Goal: Information Seeking & Learning: Learn about a topic

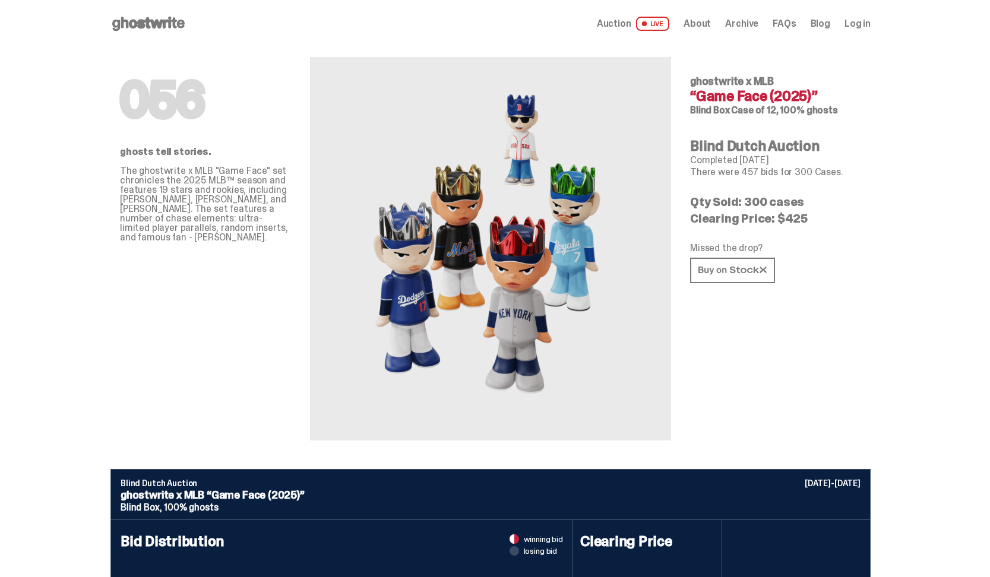
click at [175, 27] on use at bounding box center [148, 24] width 72 height 14
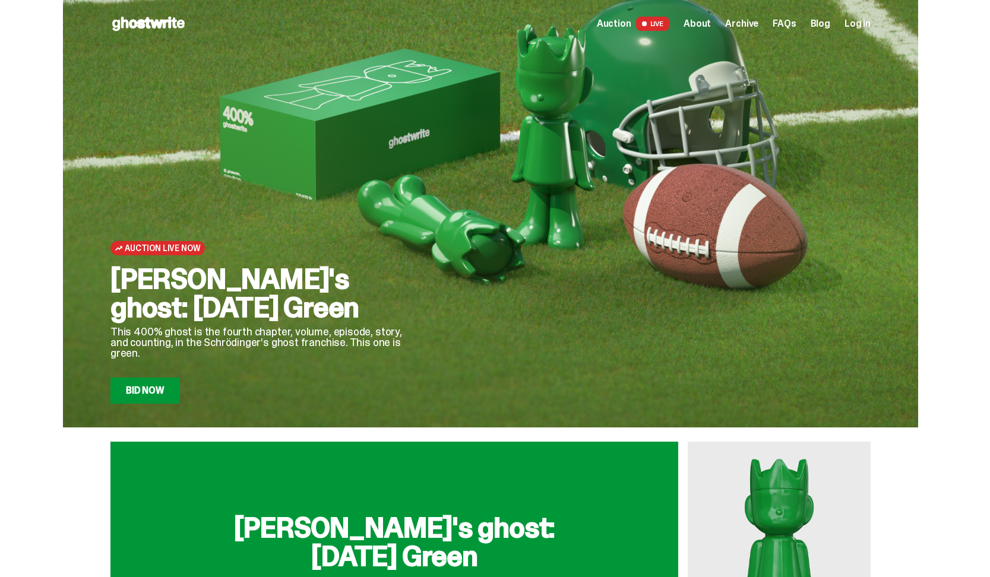
click at [647, 21] on span at bounding box center [643, 23] width 5 height 5
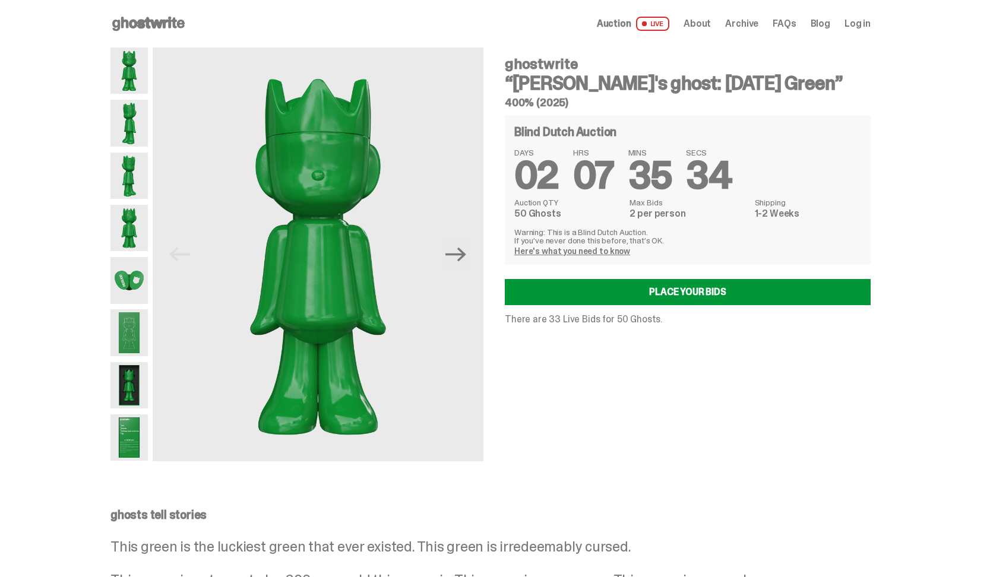
click at [153, 24] on use at bounding box center [148, 24] width 72 height 14
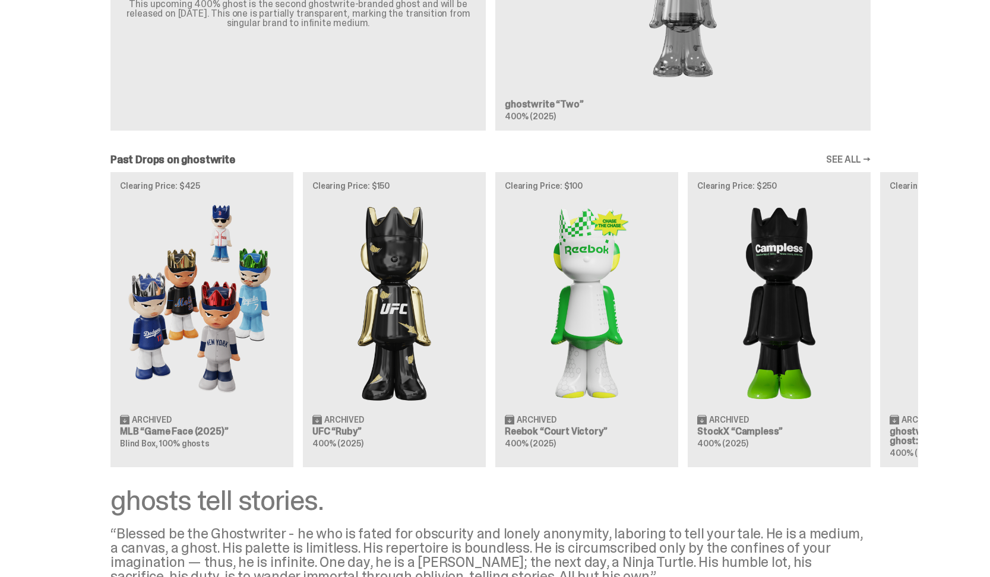
scroll to position [1184, 0]
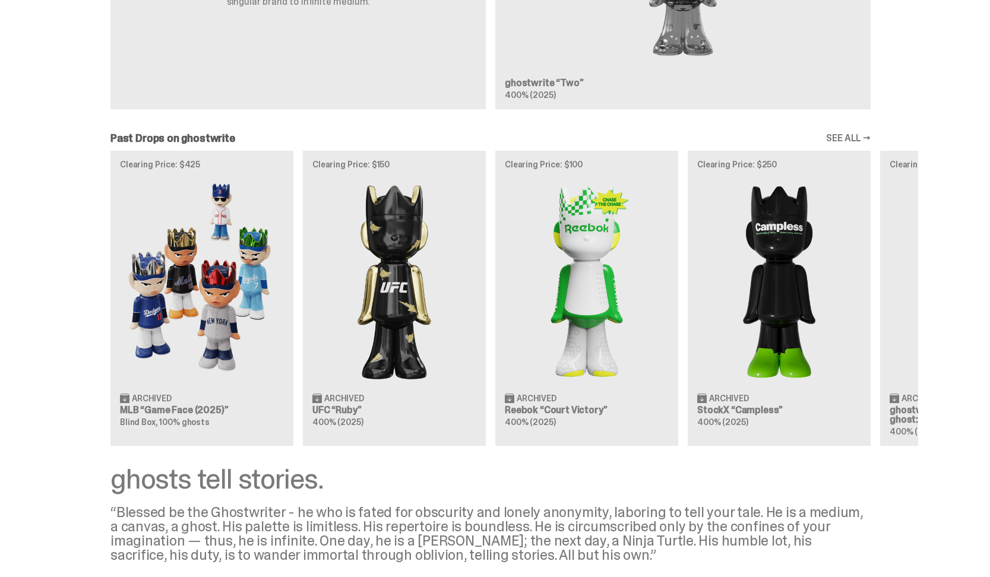
click at [237, 323] on img at bounding box center [202, 280] width 164 height 205
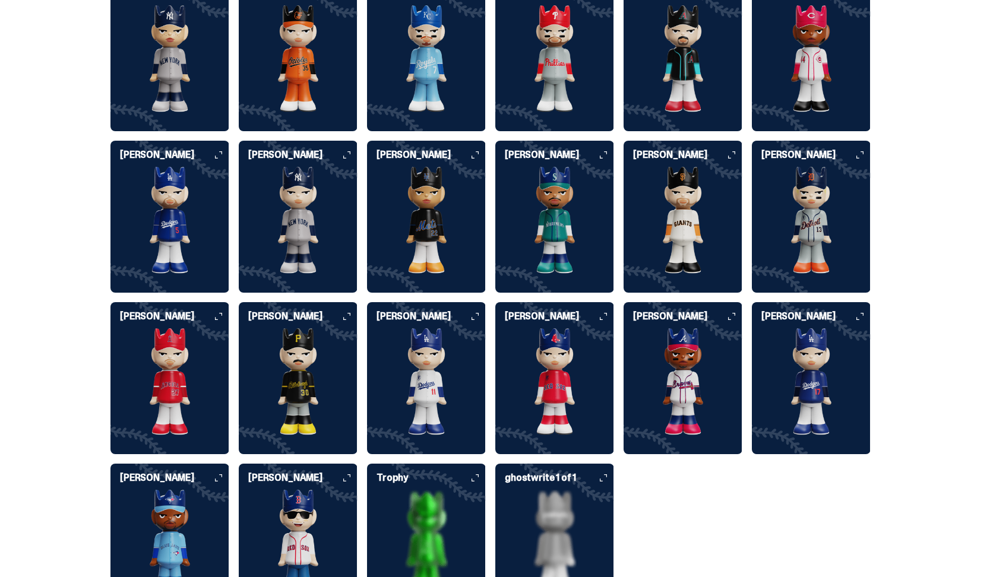
scroll to position [2964, 0]
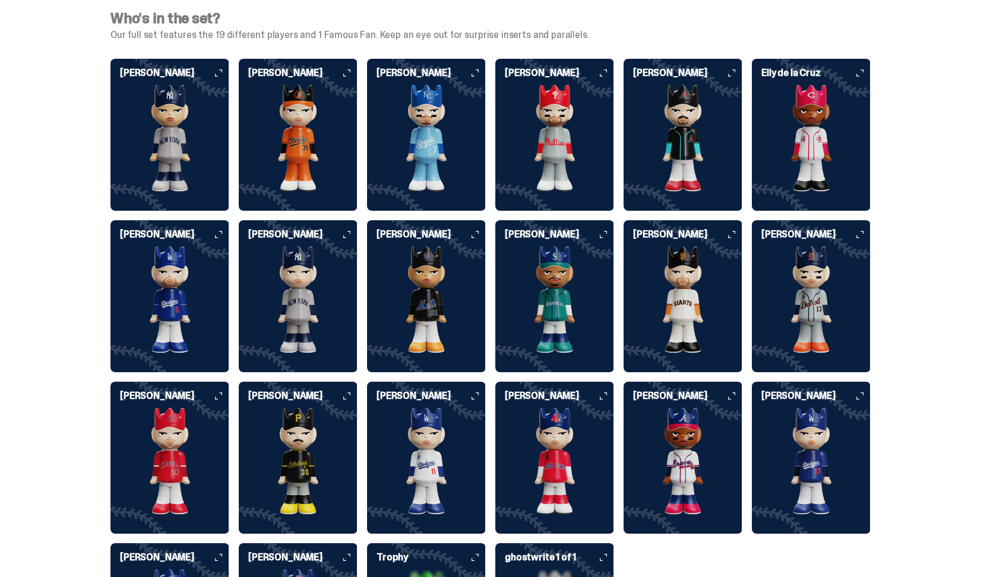
click at [350, 393] on icon at bounding box center [346, 396] width 7 height 7
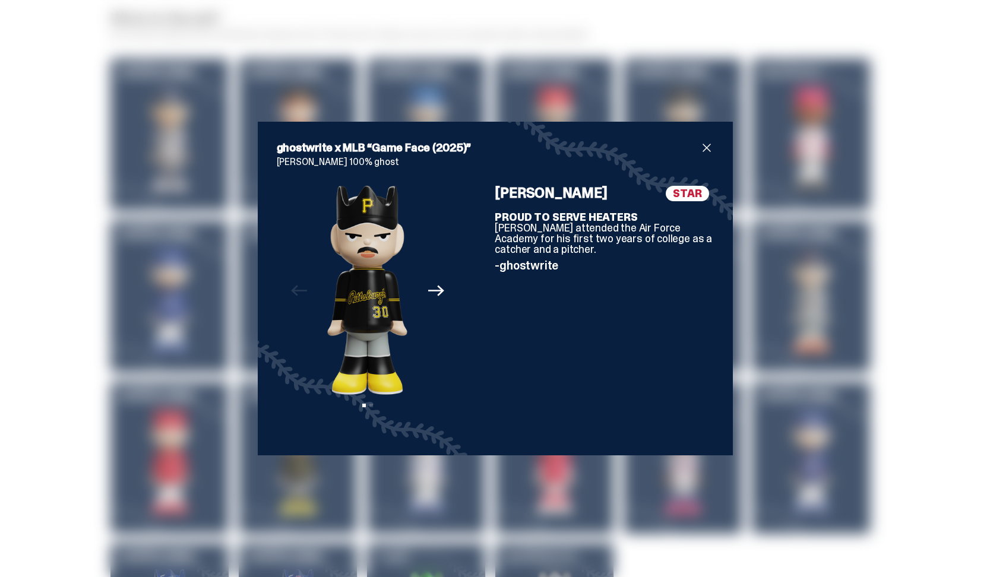
click at [706, 151] on span "close" at bounding box center [707, 148] width 14 height 14
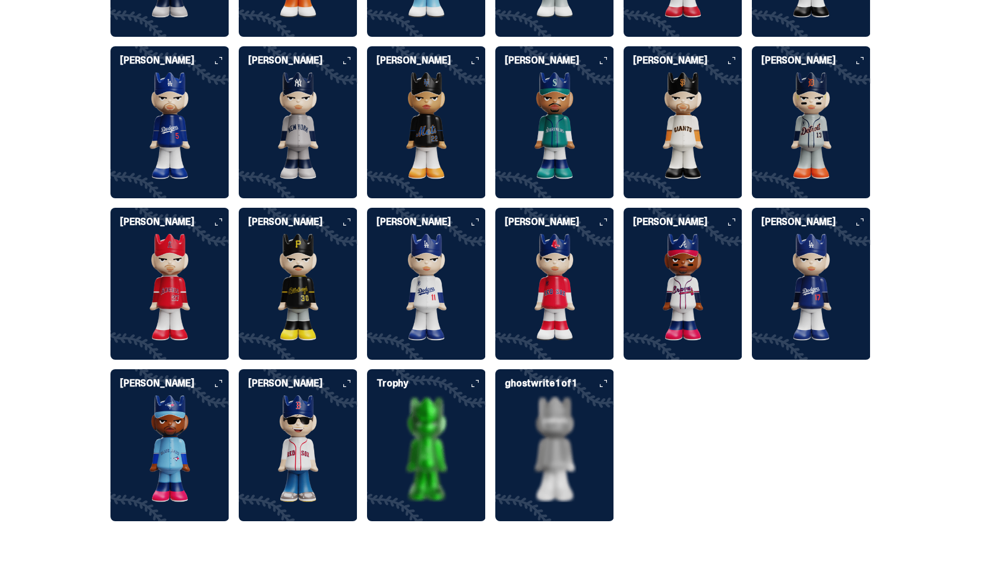
scroll to position [3116, 0]
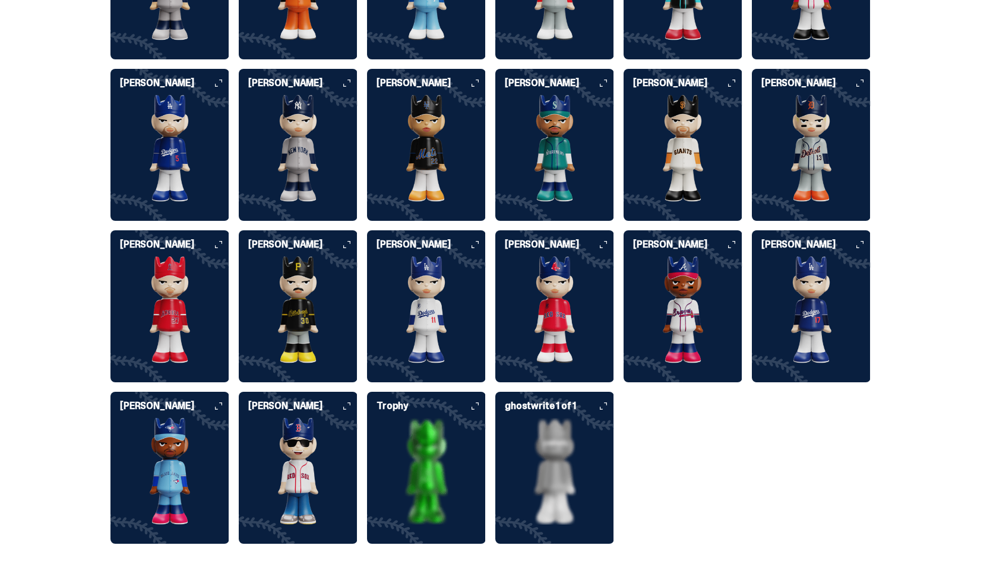
click at [451, 272] on img at bounding box center [426, 310] width 119 height 107
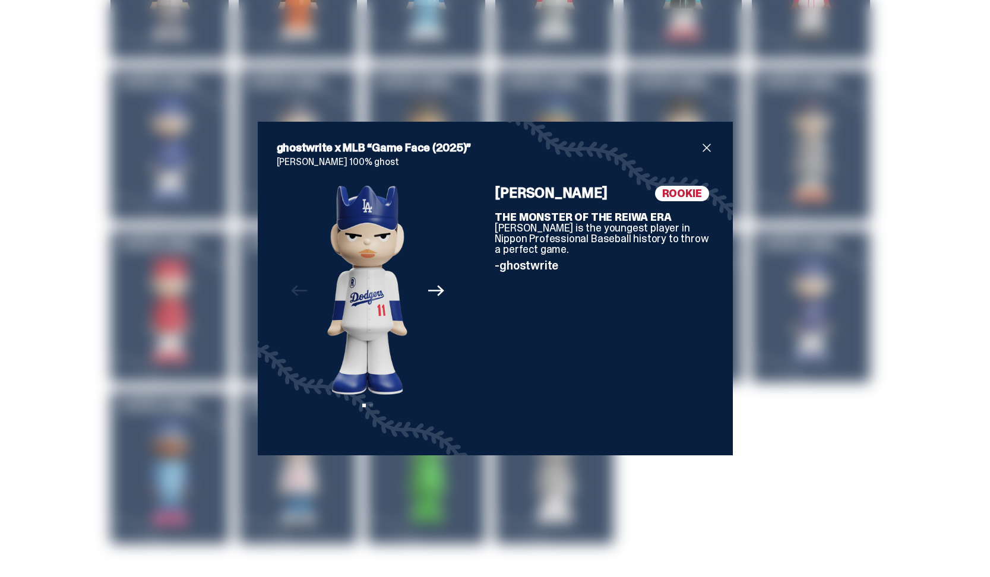
click at [353, 282] on img at bounding box center [367, 291] width 80 height 210
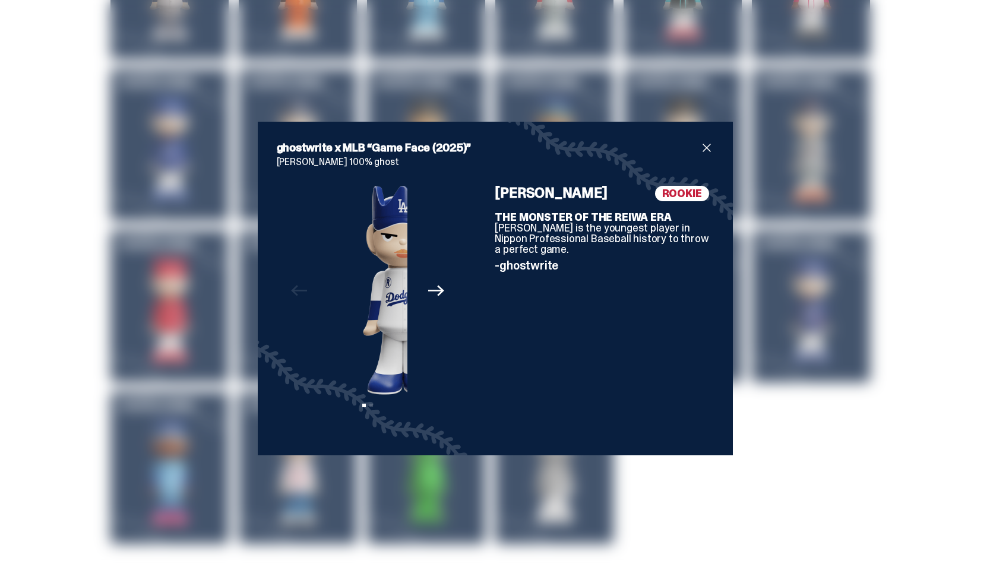
click at [419, 278] on div "Previous Next View slide 1 View slide 2" at bounding box center [368, 311] width 182 height 251
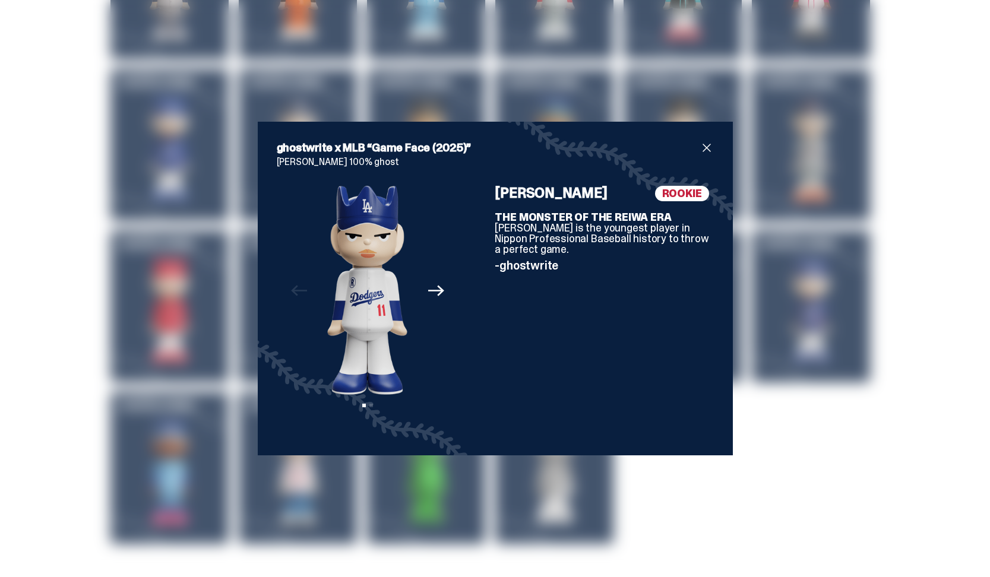
click at [439, 293] on icon "Next" at bounding box center [435, 290] width 15 height 15
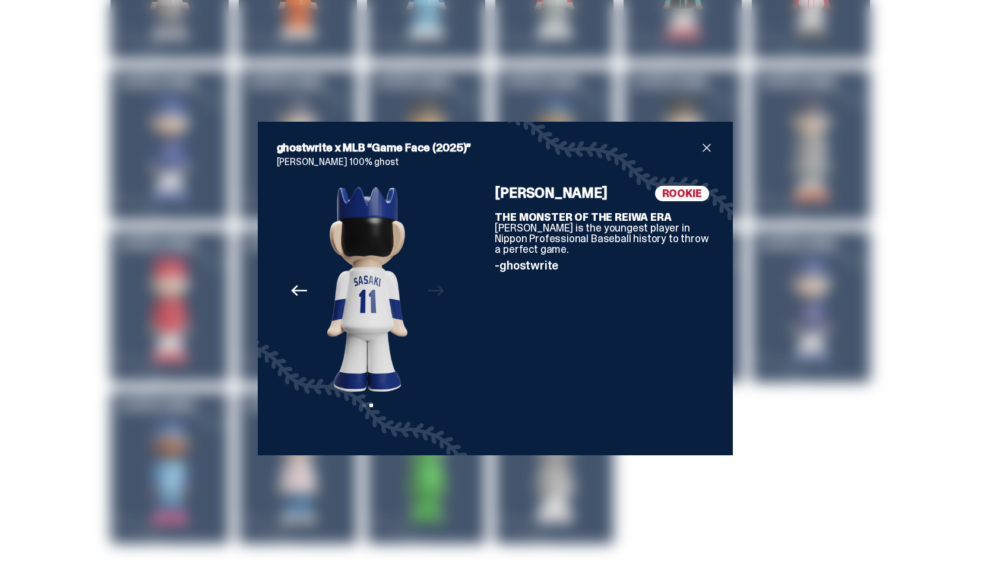
click at [439, 293] on div "Previous Next View slide 1 View slide 2" at bounding box center [368, 311] width 182 height 251
click at [293, 287] on icon "Previous" at bounding box center [298, 290] width 15 height 15
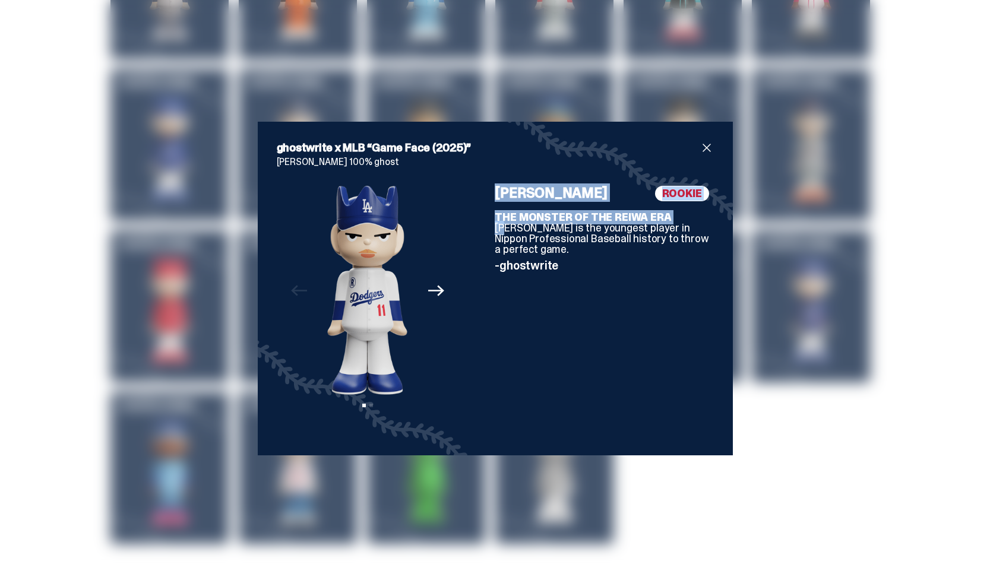
drag, startPoint x: 440, startPoint y: 245, endPoint x: 527, endPoint y: 215, distance: 92.2
click at [509, 220] on div "Previous Next View slide 1 View slide 2 ROOKIE [PERSON_NAME] THE MONSTER OF THE…" at bounding box center [495, 311] width 437 height 251
click at [706, 150] on span "close" at bounding box center [707, 148] width 14 height 14
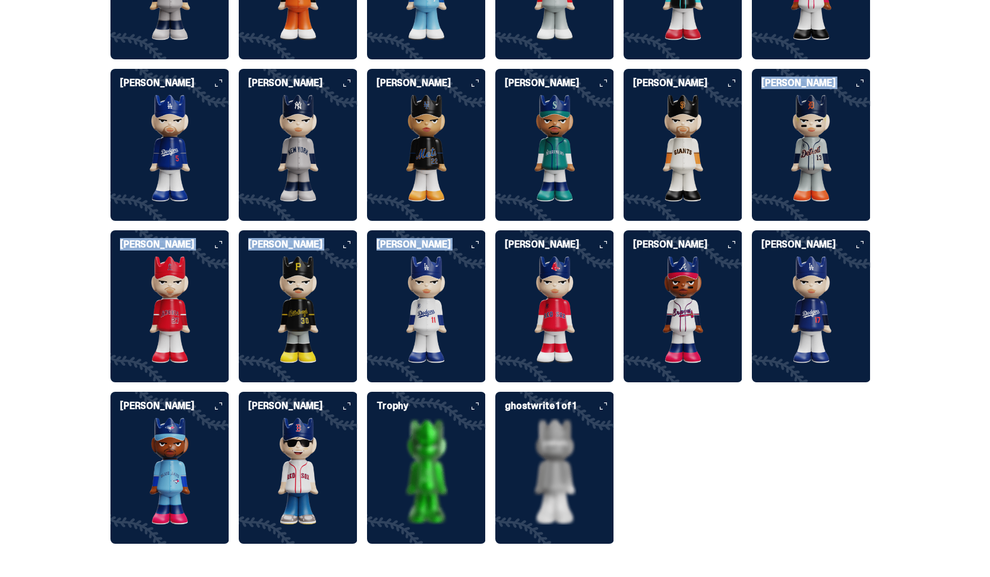
drag, startPoint x: 706, startPoint y: 150, endPoint x: 661, endPoint y: 210, distance: 75.5
click at [663, 205] on div "[PERSON_NAME]" at bounding box center [683, 145] width 119 height 152
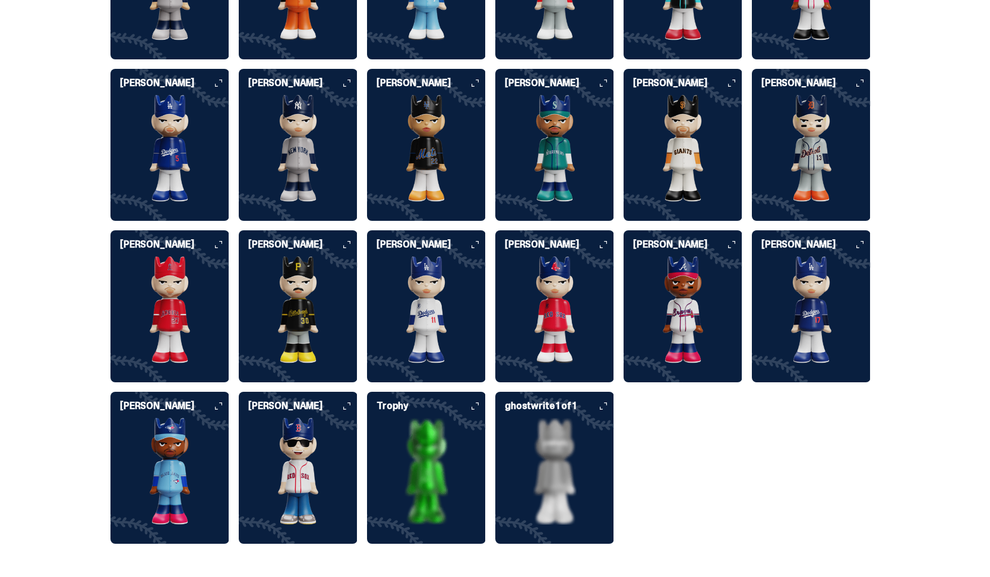
click at [663, 495] on div "[PERSON_NAME] [PERSON_NAME] [PERSON_NAME] [PERSON_NAME] [PERSON_NAME] [PERSON_N…" at bounding box center [490, 225] width 760 height 637
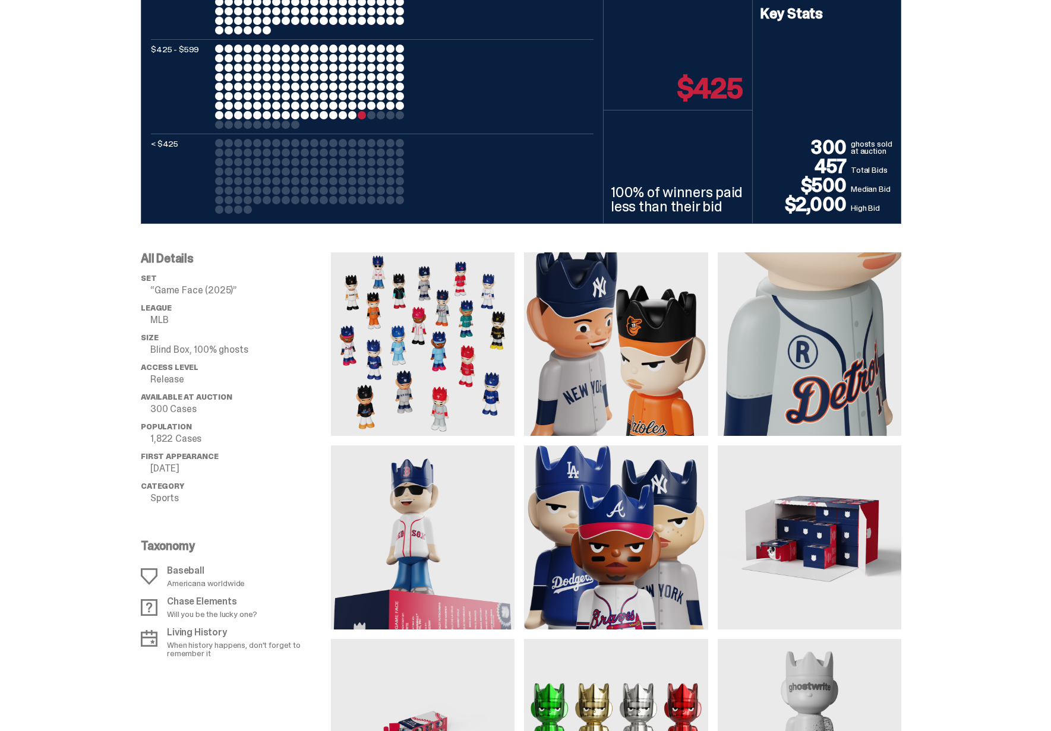
scroll to position [649, 0]
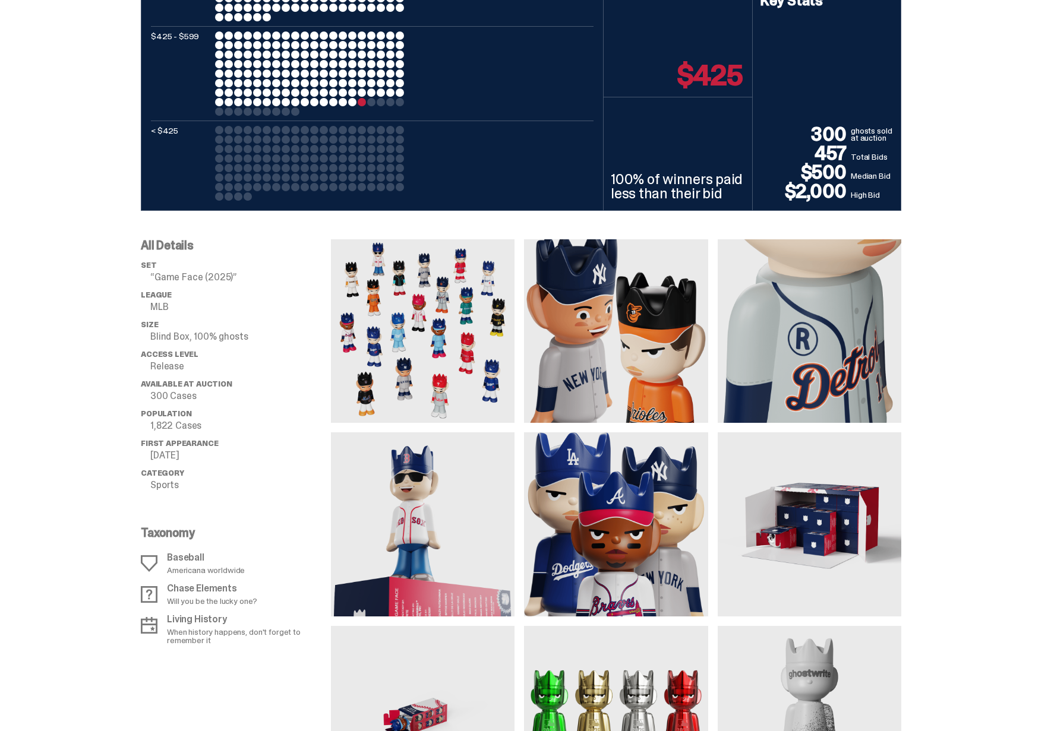
click at [323, 515] on div "All Details set “Game Face (2025)” League MLB Size Blind Box, 100% ghosts Acces…" at bounding box center [236, 524] width 190 height 570
click at [387, 374] on img at bounding box center [423, 331] width 184 height 184
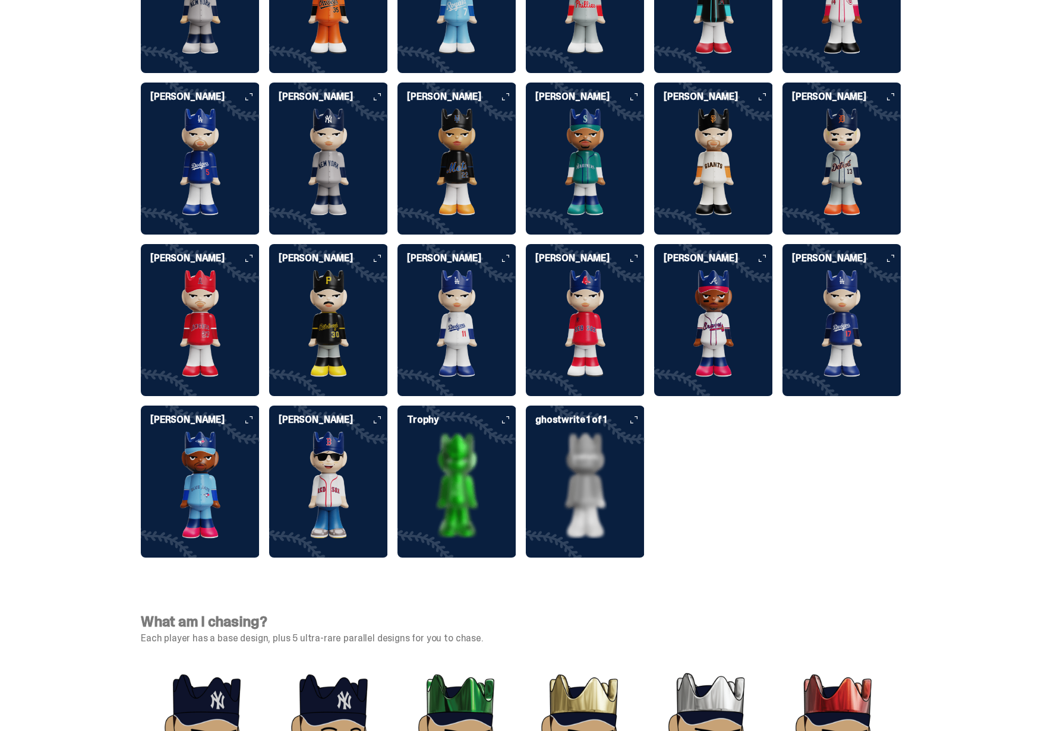
scroll to position [3009, 0]
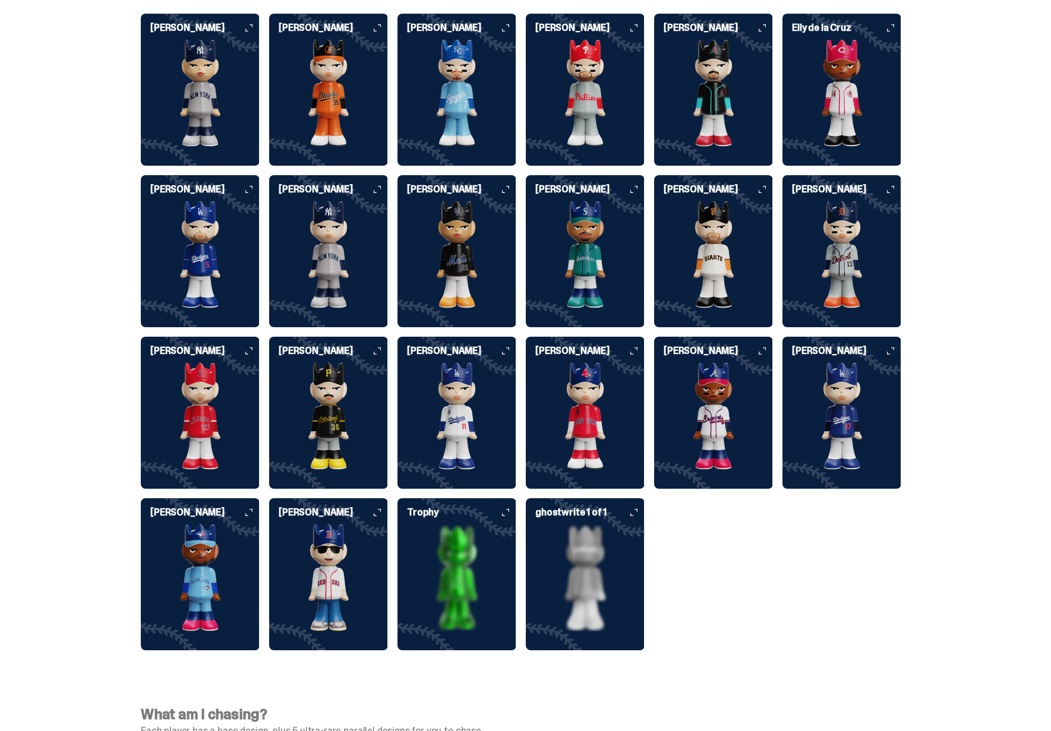
click at [636, 509] on icon at bounding box center [633, 512] width 7 height 7
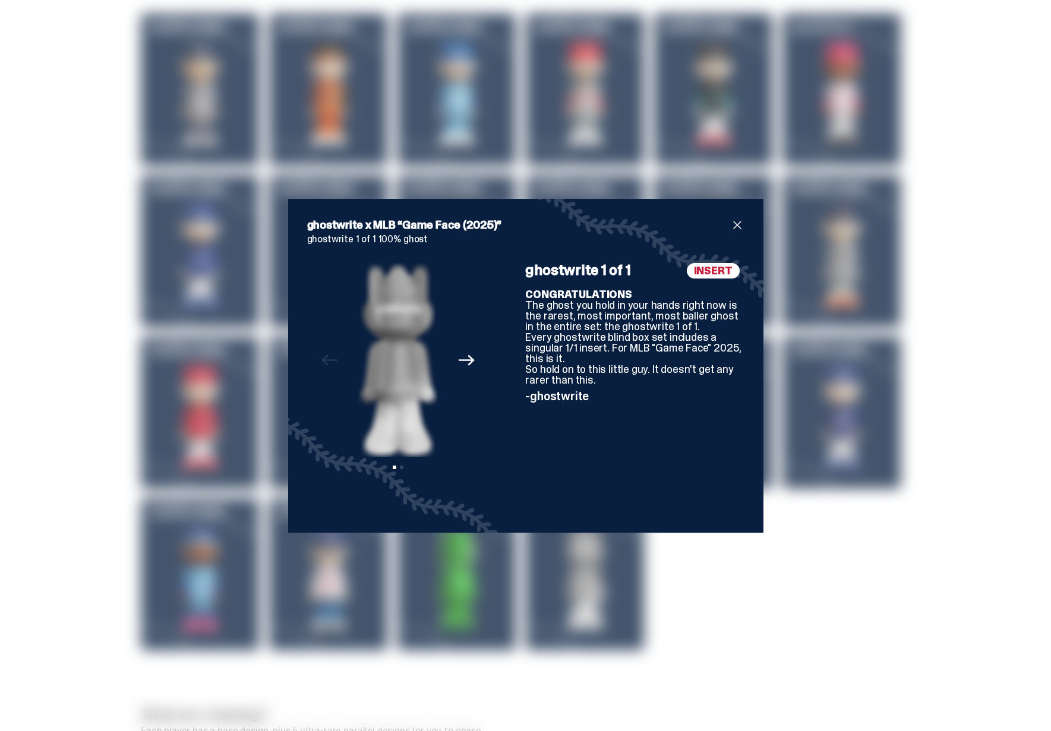
click at [738, 225] on span "close" at bounding box center [737, 225] width 14 height 14
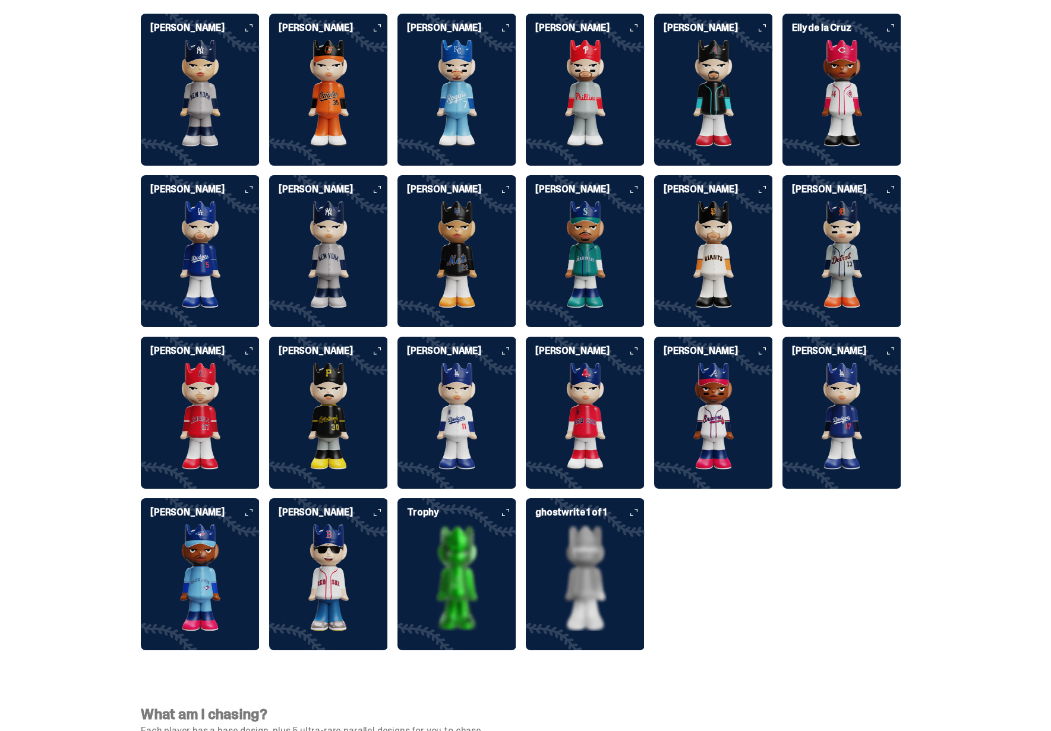
click at [516, 508] on h6 "Trophy" at bounding box center [461, 513] width 109 height 10
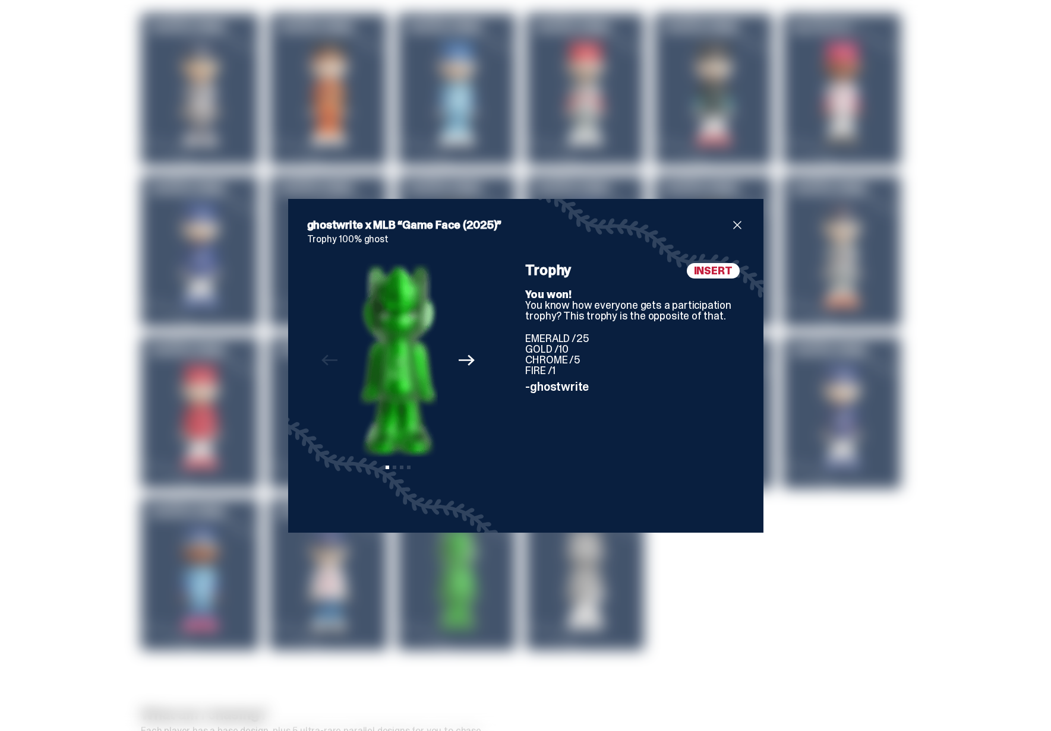
click at [736, 226] on span "close" at bounding box center [737, 225] width 14 height 14
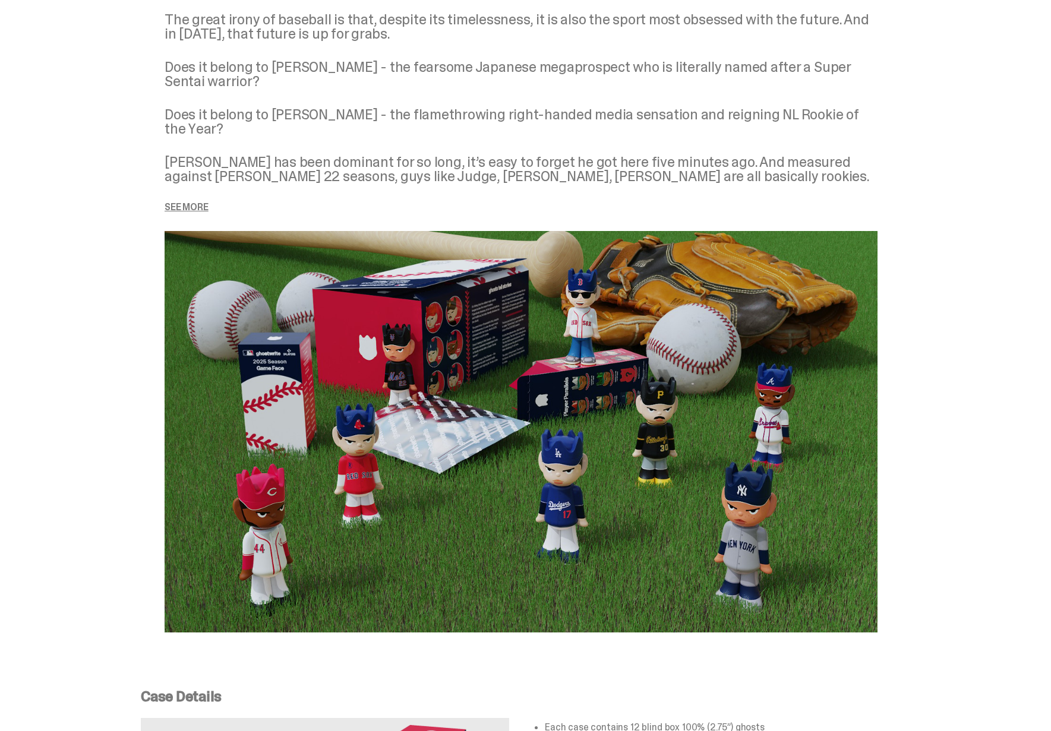
scroll to position [1562, 0]
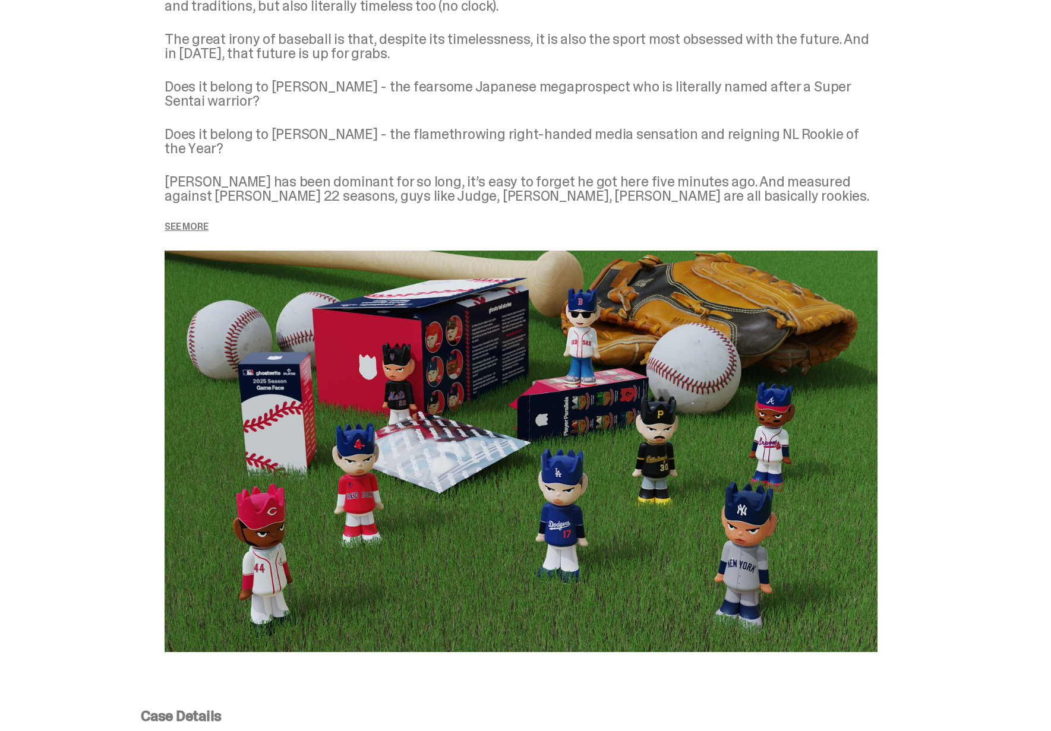
drag, startPoint x: 471, startPoint y: 344, endPoint x: 851, endPoint y: 629, distance: 474.8
click at [799, 577] on img at bounding box center [521, 451] width 713 height 401
drag, startPoint x: 934, startPoint y: 660, endPoint x: 125, endPoint y: 225, distance: 918.1
click at [124, 226] on div "ghosts tell stories It’s fitting that the oldest major sports league is also th…" at bounding box center [521, 289] width 1042 height 784
click at [129, 223] on div "ghosts tell stories It’s fitting that the oldest major sports league is also th…" at bounding box center [521, 289] width 1042 height 784
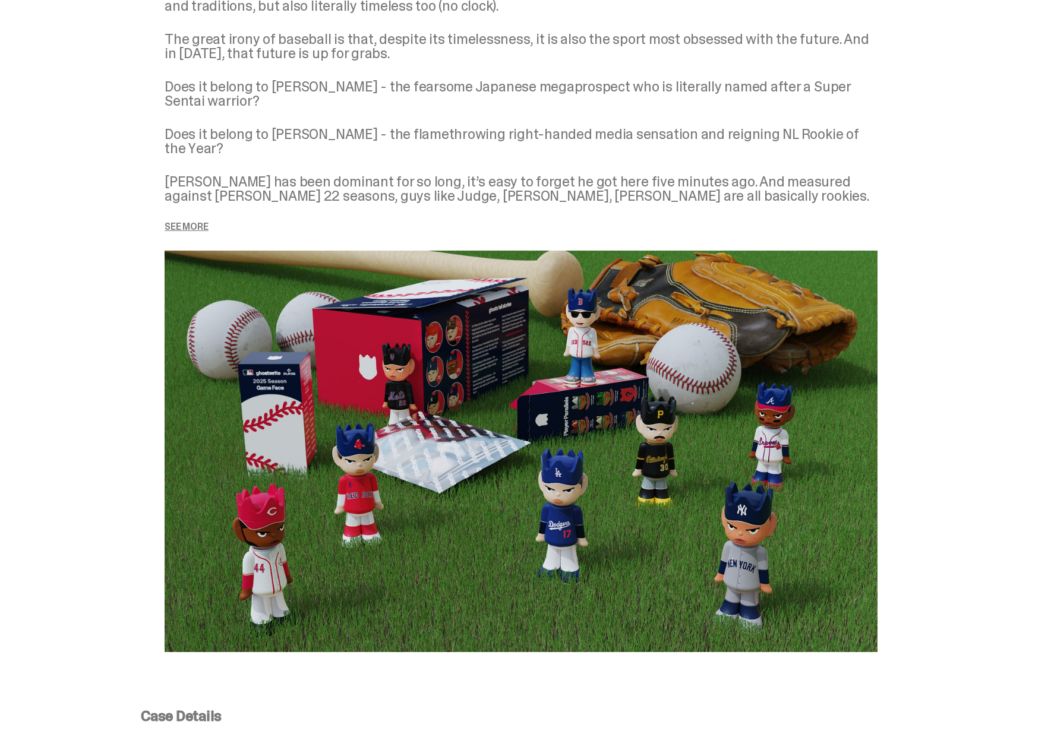
click at [172, 222] on p "See more" at bounding box center [521, 227] width 713 height 10
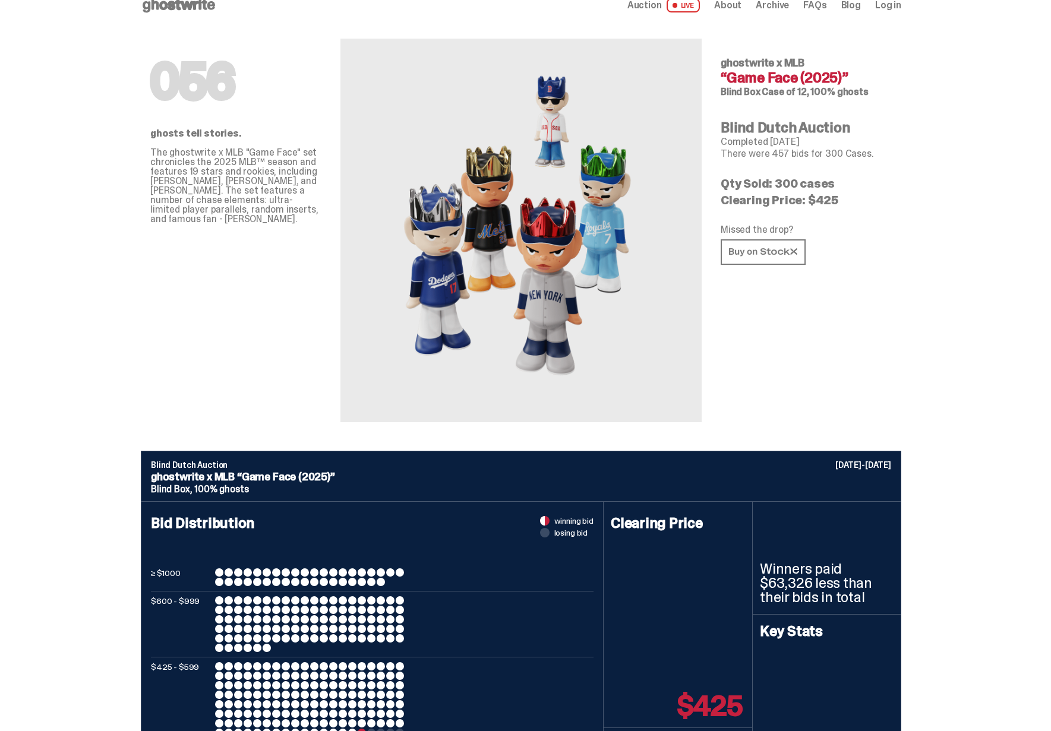
scroll to position [0, 0]
